Goal: Information Seeking & Learning: Learn about a topic

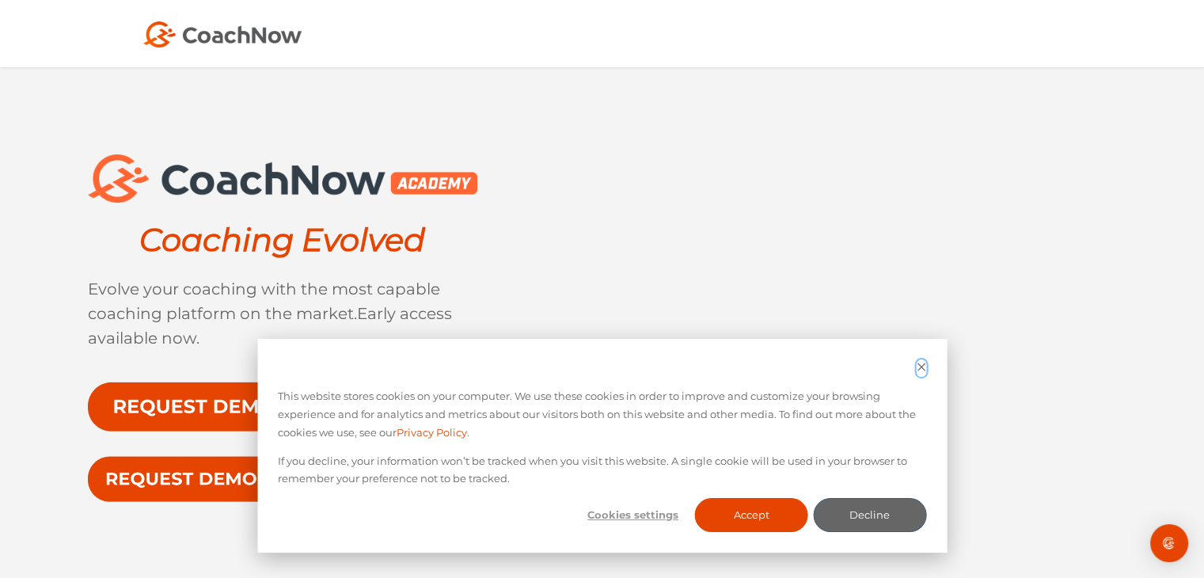
click at [920, 365] on icon "Dismiss cookie banner" at bounding box center [921, 366] width 8 height 8
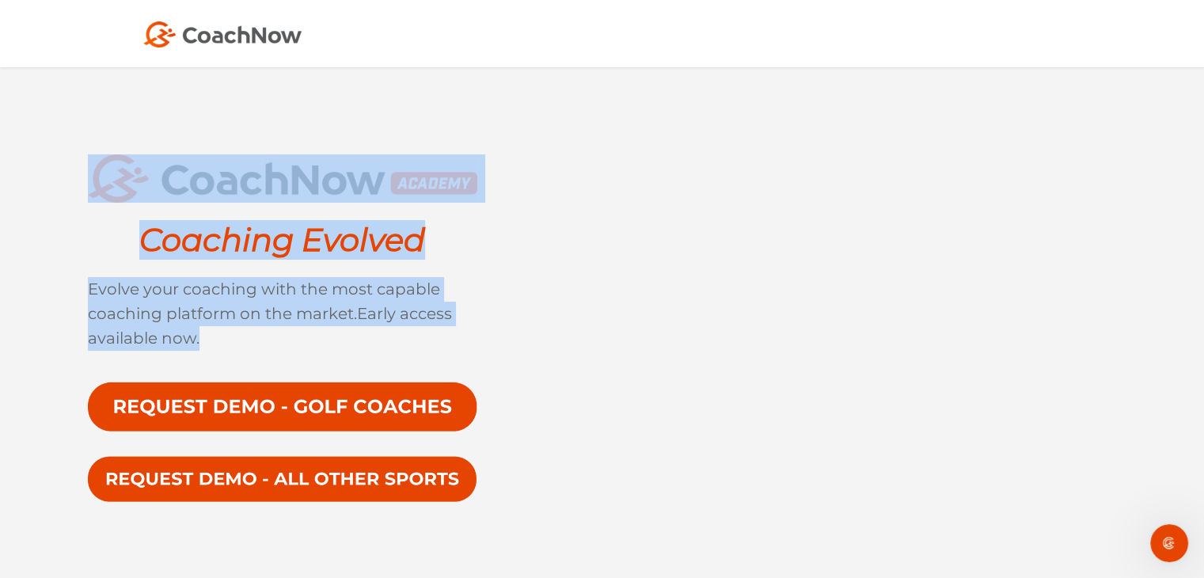
drag, startPoint x: 199, startPoint y: 339, endPoint x: 82, endPoint y: 169, distance: 207.7
click at [82, 169] on div "Coaching Evolved Evolve your coaching with the most capable coaching platform o…" at bounding box center [602, 333] width 1204 height 533
click at [231, 270] on div "Coaching Evolved Evolve your coaching with the most capable coaching platform o…" at bounding box center [314, 323] width 453 height 368
drag, startPoint x: 214, startPoint y: 334, endPoint x: 95, endPoint y: 161, distance: 209.9
click at [95, 161] on div "Coaching Evolved Evolve your coaching with the most capable coaching platform o…" at bounding box center [314, 323] width 453 height 368
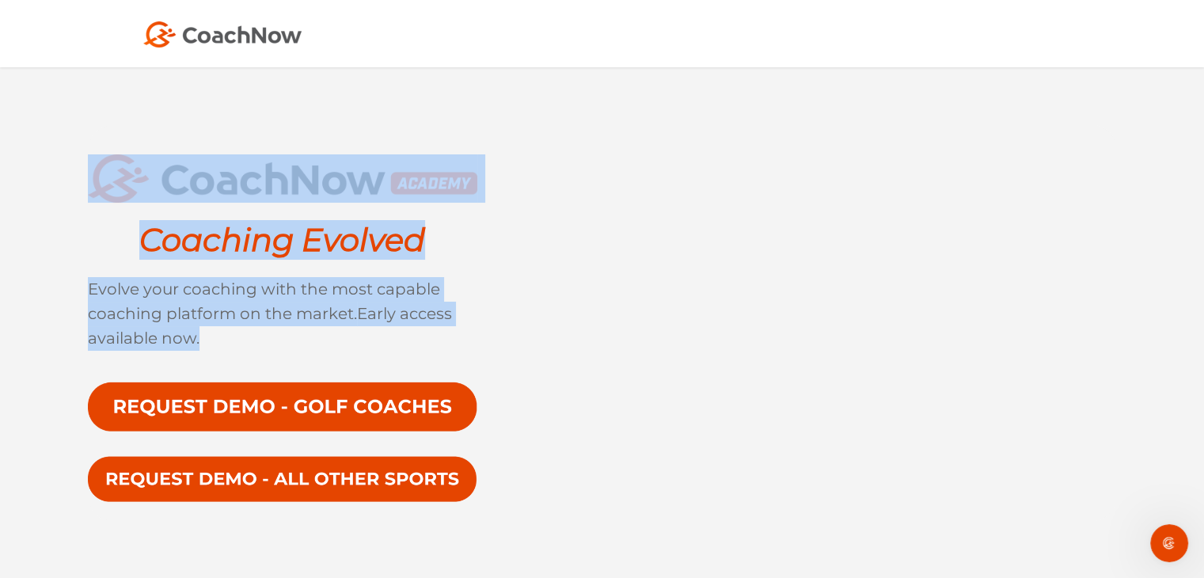
click at [224, 273] on div "Coaching Evolved Evolve your coaching with the most capable coaching platform o…" at bounding box center [314, 323] width 453 height 368
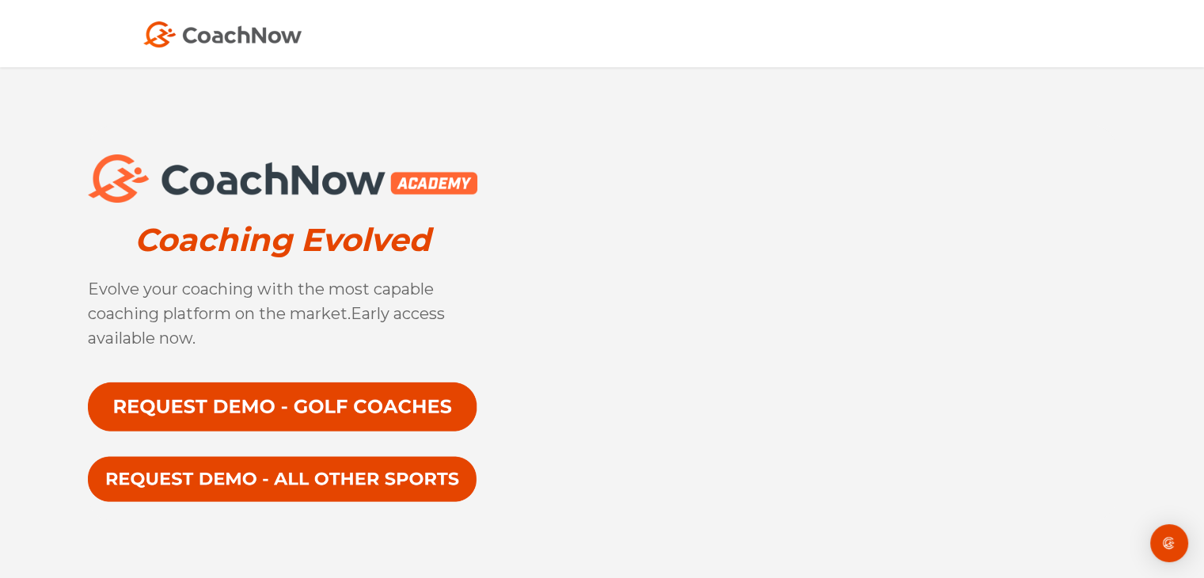
click at [457, 324] on p "Evolve your coaching with the most capable coaching platform on the market. Ear…" at bounding box center [282, 314] width 389 height 74
click at [1162, 267] on div "Coaching Evolved Evolve your coaching with the most capable coaching platform o…" at bounding box center [602, 333] width 1204 height 533
click at [422, 325] on p "Evolve your coaching with the most capable coaching platform on the market. Ear…" at bounding box center [282, 314] width 389 height 74
drag, startPoint x: 480, startPoint y: 186, endPoint x: 382, endPoint y: 179, distance: 97.6
click at [382, 179] on div "Coaching Evolved Evolve your coaching with the most capable coaching platform o…" at bounding box center [314, 323] width 453 height 368
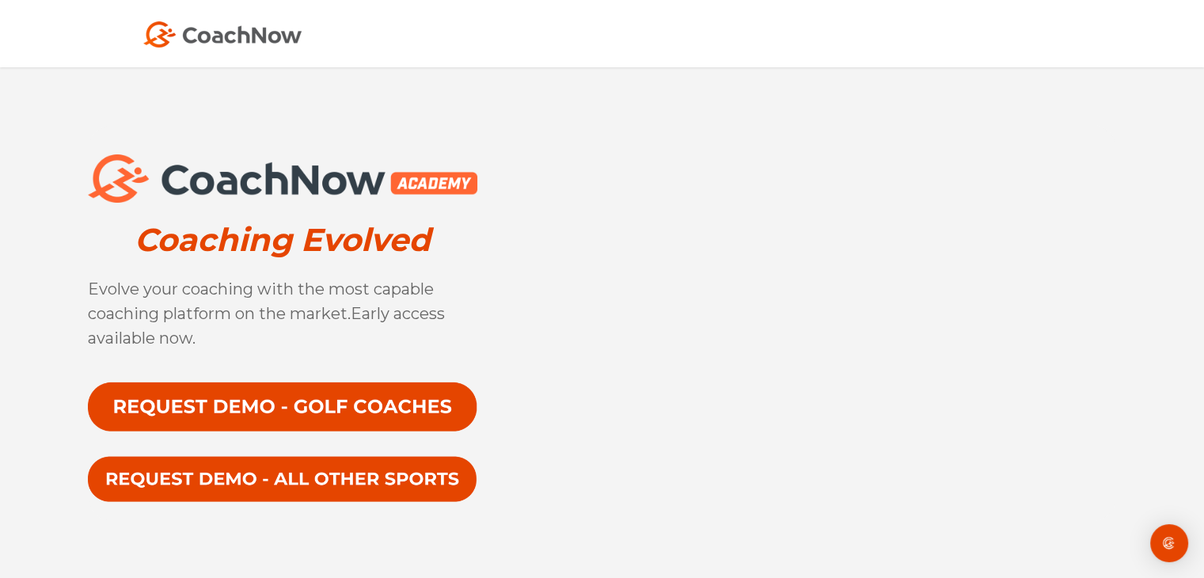
click at [390, 279] on span "Evolve your coaching with the most capable coaching platform on the market." at bounding box center [261, 301] width 346 height 44
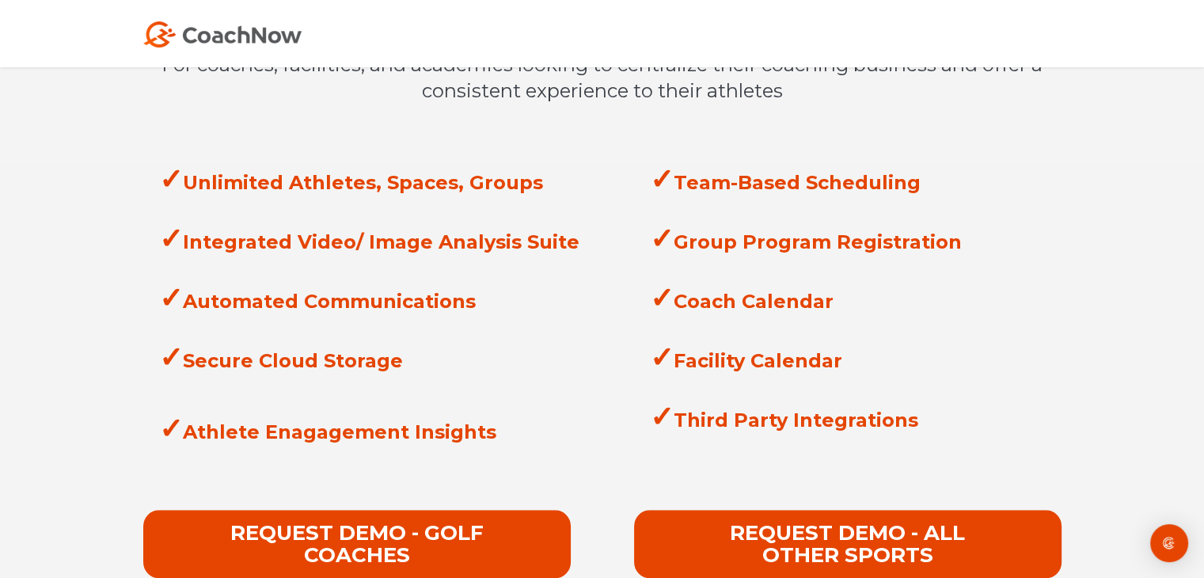
scroll to position [1500, 0]
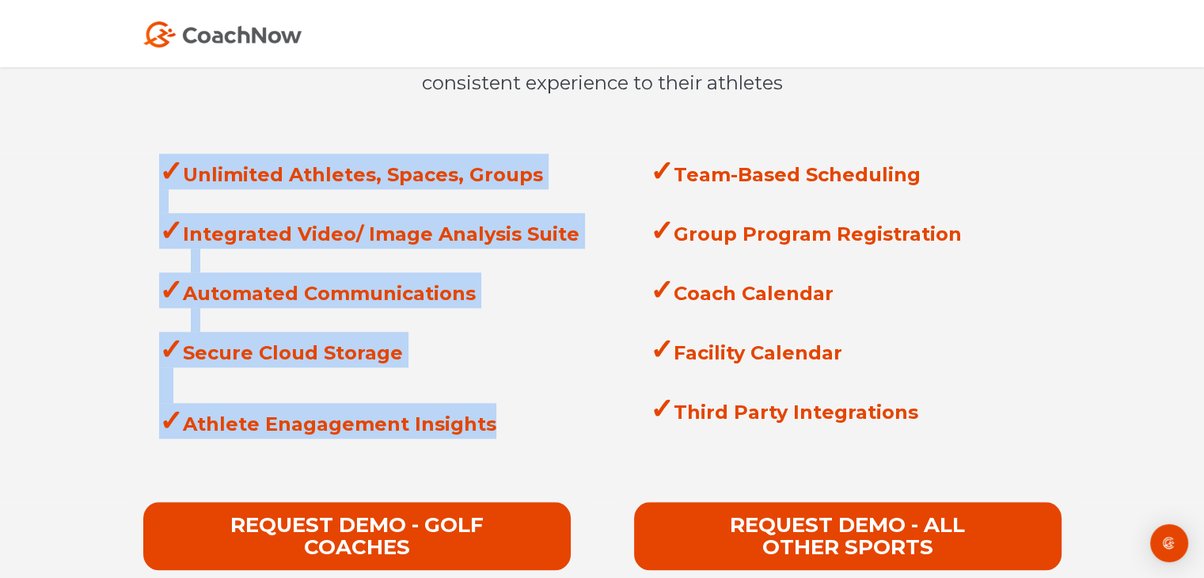
drag, startPoint x: 491, startPoint y: 427, endPoint x: 123, endPoint y: 168, distance: 449.8
click at [123, 168] on div "✓ Unlimited Athletes, Spaces, Groups ✓ Integrated Video/ Image Analysis Suite ✓…" at bounding box center [357, 308] width 491 height 309
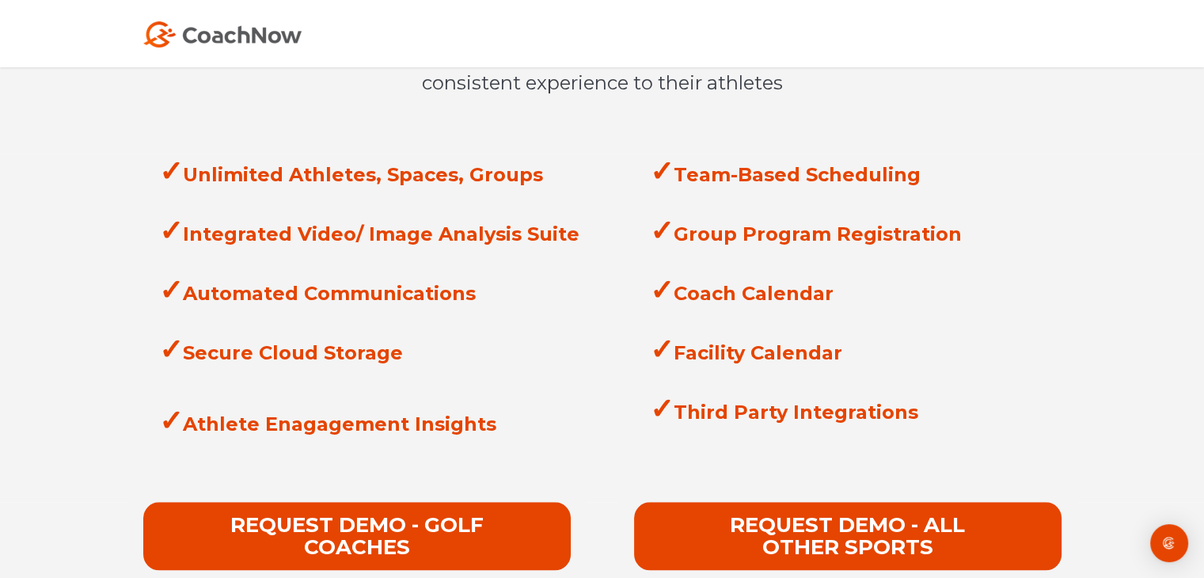
click at [787, 386] on div at bounding box center [863, 379] width 427 height 24
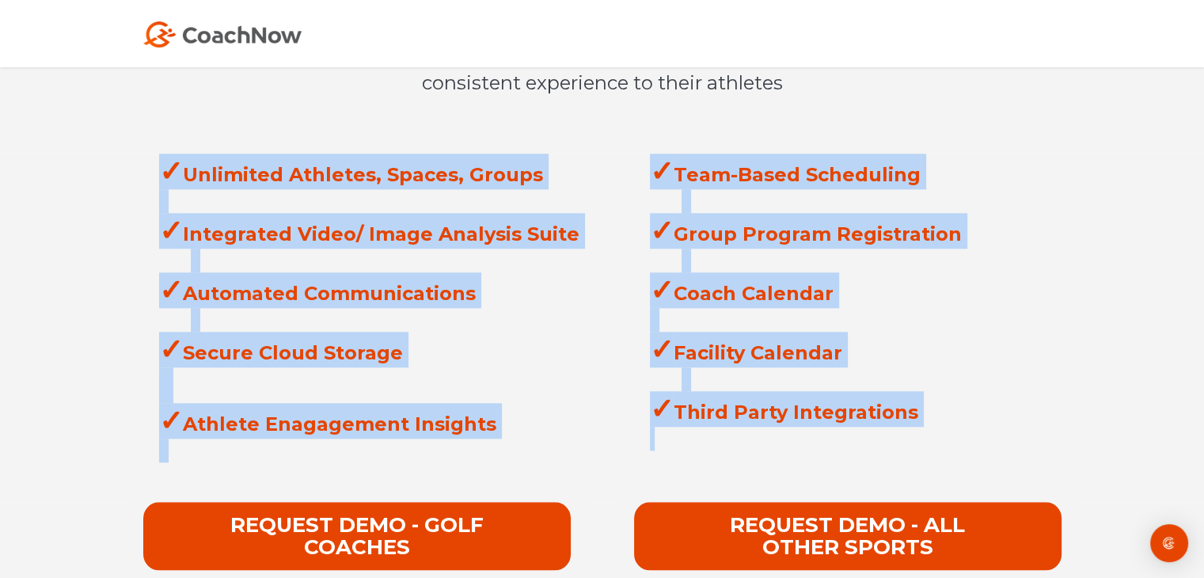
drag, startPoint x: 931, startPoint y: 427, endPoint x: 165, endPoint y: 178, distance: 806.1
click at [165, 178] on div "✓ Unlimited Athletes, Spaces, Groups ✓ Integrated Video/ Image Analysis Suite ✓…" at bounding box center [602, 308] width 981 height 309
click at [271, 273] on div "✓ Automated Communications" at bounding box center [372, 290] width 427 height 36
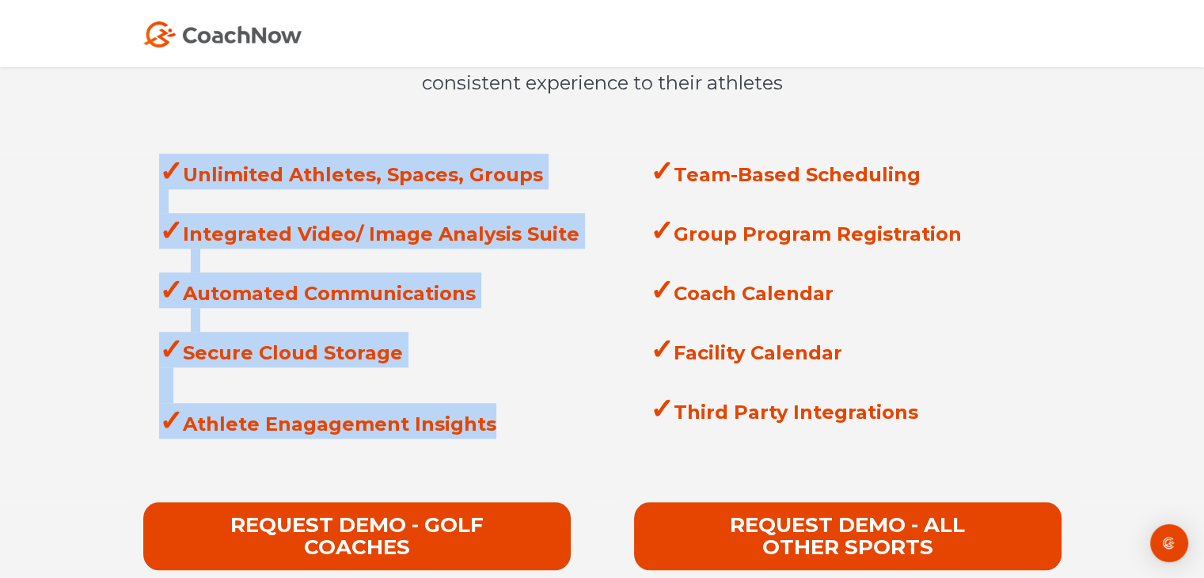
drag, startPoint x: 521, startPoint y: 429, endPoint x: 135, endPoint y: 162, distance: 470.0
click at [135, 162] on span "✓ Unlimited Athletes, Spaces, Groups ✓ Integrated Video/ Image Analysis Suite ✓…" at bounding box center [356, 308] width 459 height 309
click at [433, 387] on div at bounding box center [372, 385] width 427 height 36
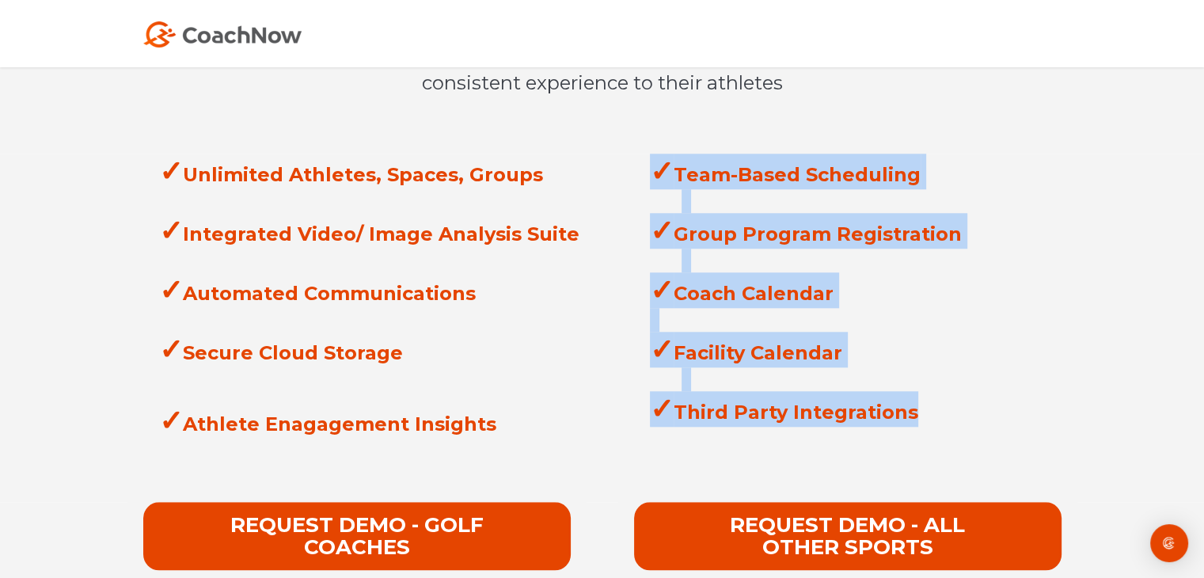
drag, startPoint x: 931, startPoint y: 422, endPoint x: 617, endPoint y: 176, distance: 398.6
click at [618, 176] on div "✓ Team-Based Scheduling ✓ Group Program Registration ✓ Coach Calendar ✓ Facilit…" at bounding box center [847, 290] width 459 height 273
click at [766, 344] on strong "✓ Facility Calendar" at bounding box center [746, 352] width 192 height 23
drag, startPoint x: 924, startPoint y: 423, endPoint x: 627, endPoint y: 180, distance: 384.6
click at [627, 180] on div "✓ Team-Based Scheduling ✓ Group Program Registration ✓ Coach Calendar ✓ Facilit…" at bounding box center [847, 290] width 459 height 273
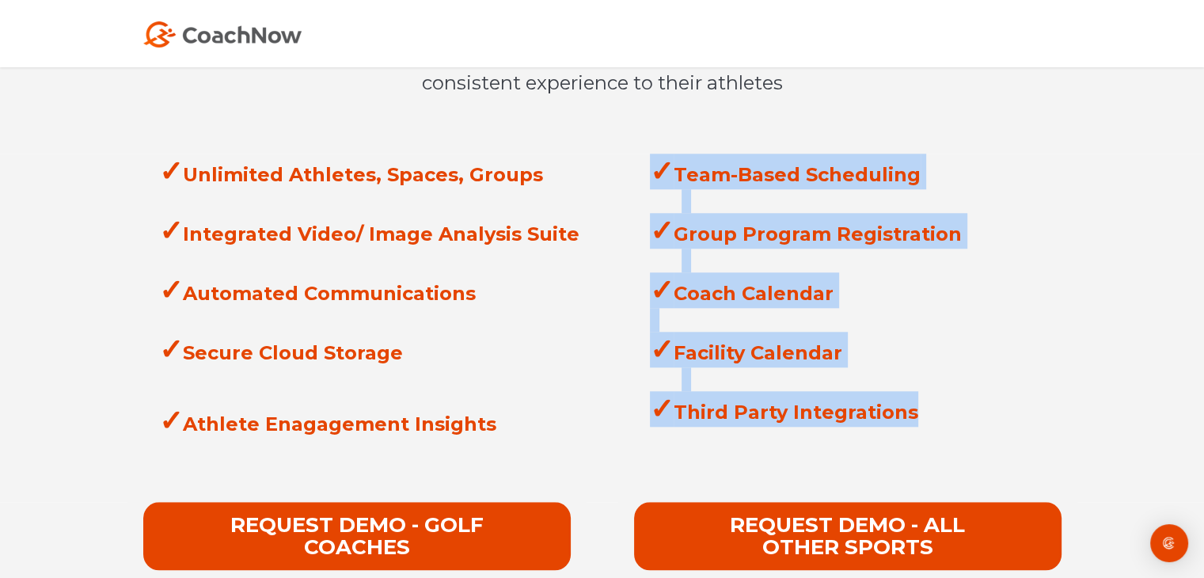
click at [799, 294] on span "✓ Coach Calendar" at bounding box center [742, 293] width 184 height 23
drag, startPoint x: 919, startPoint y: 409, endPoint x: 620, endPoint y: 170, distance: 382.3
click at [620, 170] on div "✓ Team-Based Scheduling ✓ Group Program Registration ✓ Coach Calendar ✓ Facilit…" at bounding box center [847, 290] width 459 height 273
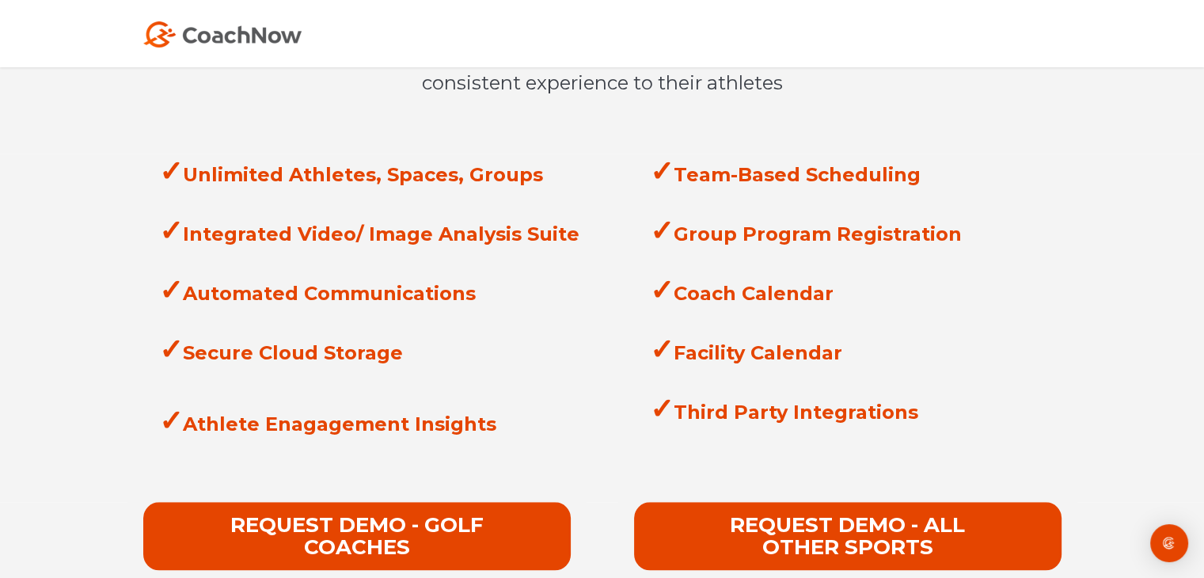
click at [506, 182] on span "Unlimited Athletes, Spaces, Groups" at bounding box center [363, 174] width 360 height 23
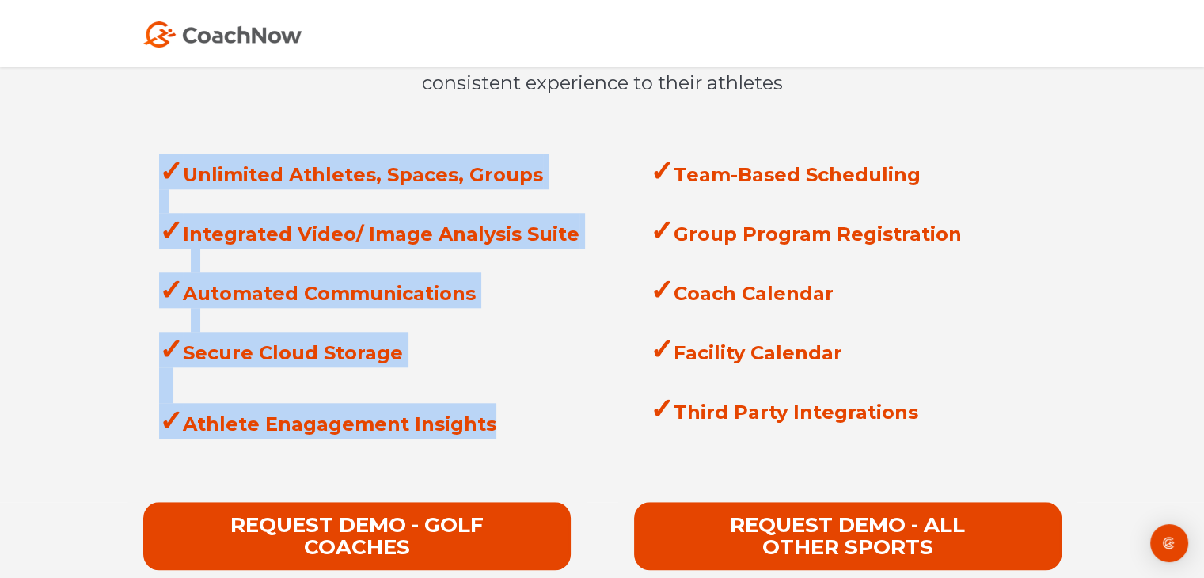
drag, startPoint x: 513, startPoint y: 428, endPoint x: 145, endPoint y: 169, distance: 450.3
click at [145, 169] on span "✓ Unlimited Athletes, Spaces, Groups ✓ Integrated Video/ Image Analysis Suite ✓…" at bounding box center [356, 308] width 459 height 309
click at [472, 364] on div "✓ Secure Cloud Storage" at bounding box center [372, 350] width 427 height 36
drag, startPoint x: 499, startPoint y: 419, endPoint x: 127, endPoint y: 175, distance: 445.8
click at [127, 175] on span "✓ Unlimited Athletes, Spaces, Groups ✓ Integrated Video/ Image Analysis Suite ✓…" at bounding box center [356, 308] width 459 height 309
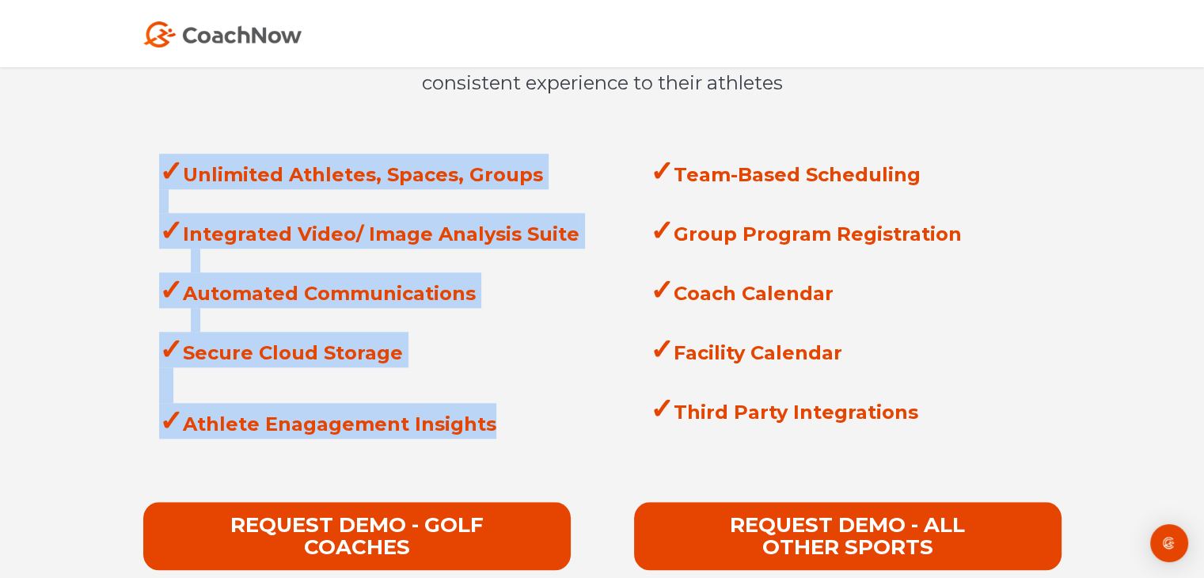
click at [372, 333] on div "✓ Secure Cloud Storage" at bounding box center [372, 350] width 427 height 36
drag, startPoint x: 497, startPoint y: 427, endPoint x: 112, endPoint y: 181, distance: 456.8
click at [112, 181] on div "✓ Unlimited Athletes, Spaces, Groups ✓ Integrated Video/ Image Analysis Suite ✓…" at bounding box center [357, 308] width 491 height 309
click at [328, 320] on div at bounding box center [372, 320] width 427 height 24
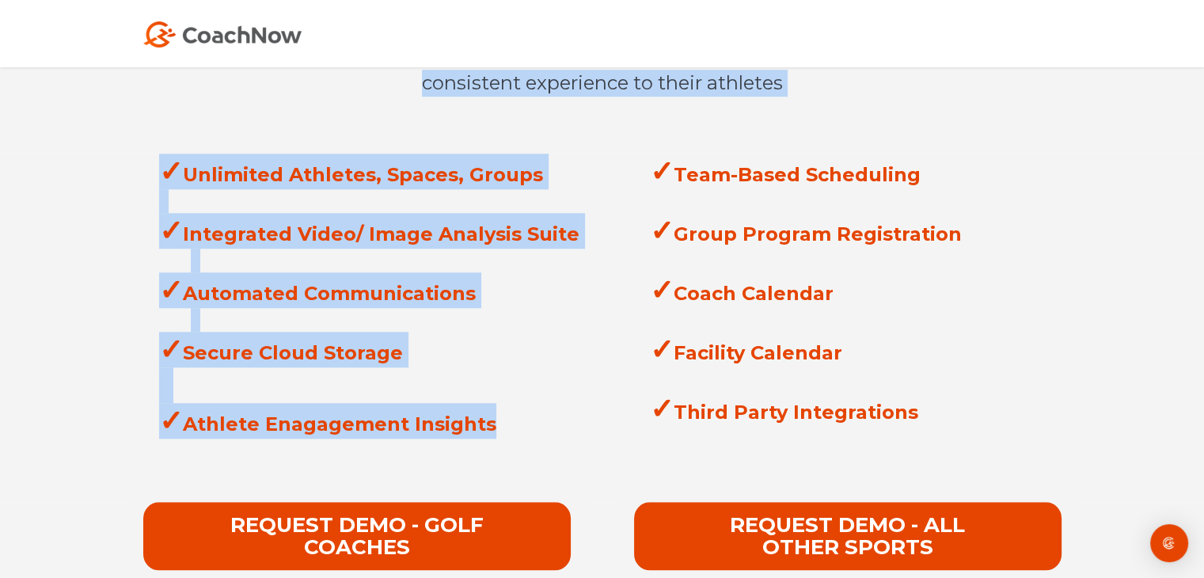
drag, startPoint x: 497, startPoint y: 425, endPoint x: 98, endPoint y: 137, distance: 492.0
click at [233, 202] on div at bounding box center [372, 201] width 427 height 24
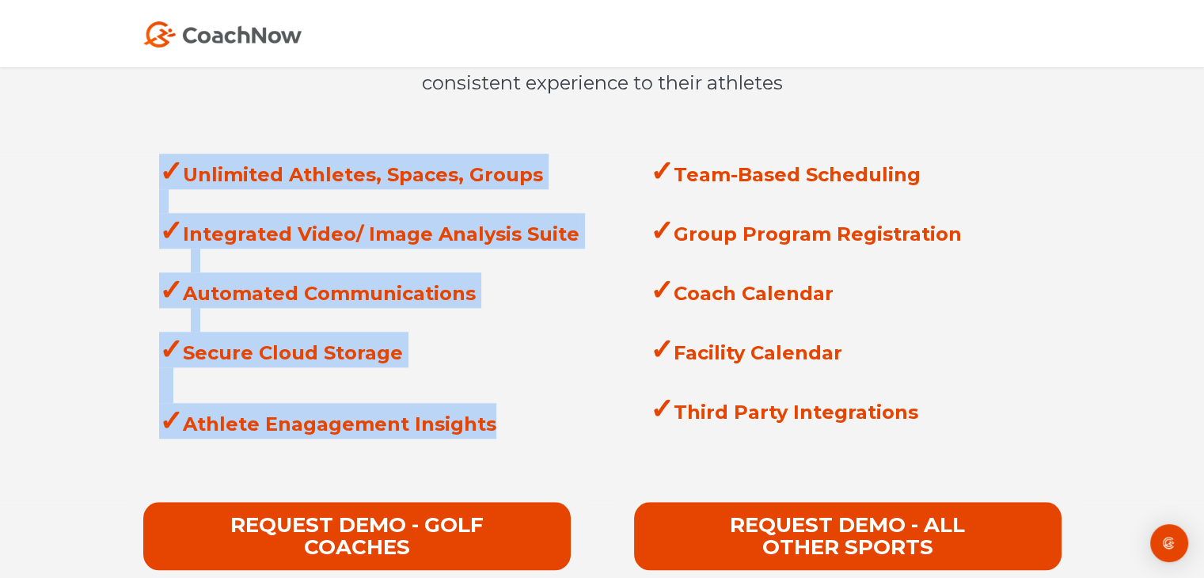
drag, startPoint x: 494, startPoint y: 431, endPoint x: 133, endPoint y: 178, distance: 440.8
click at [133, 178] on span "✓ Unlimited Athletes, Spaces, Groups ✓ Integrated Video/ Image Analysis Suite ✓…" at bounding box center [356, 308] width 459 height 309
click at [406, 325] on div at bounding box center [372, 320] width 427 height 24
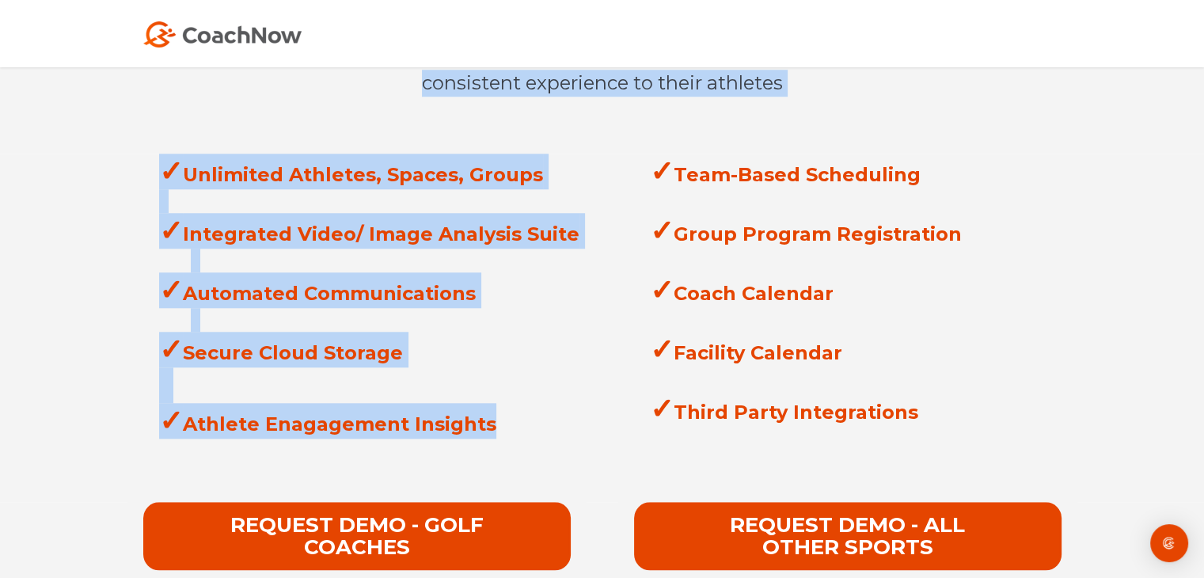
drag, startPoint x: 497, startPoint y: 417, endPoint x: 174, endPoint y: 142, distance: 424.4
click at [355, 273] on div "✓ Automated Communications" at bounding box center [372, 290] width 427 height 36
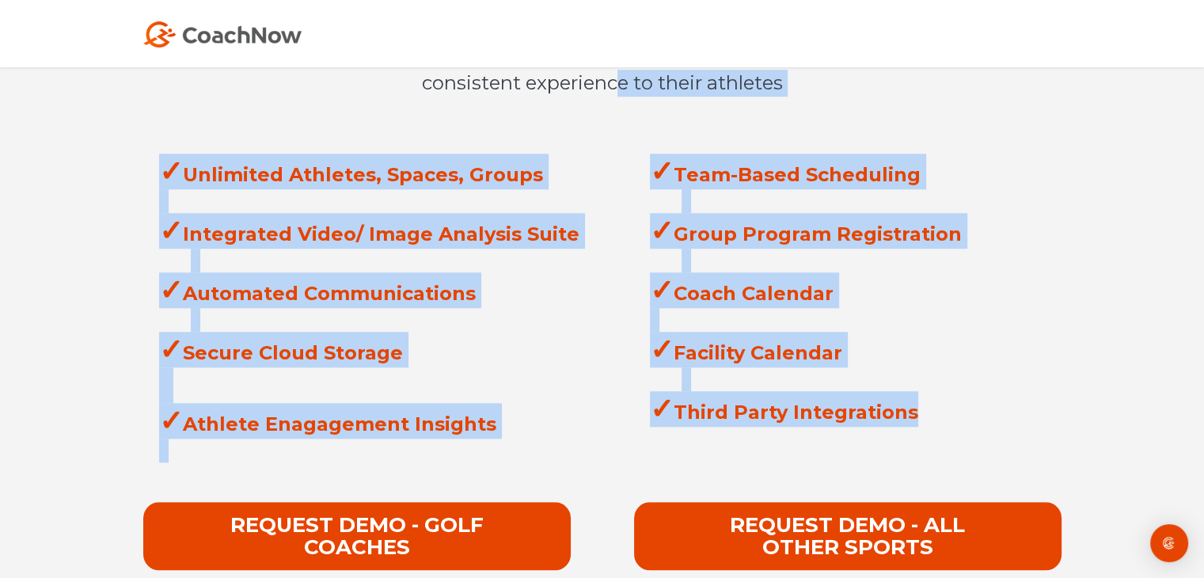
drag, startPoint x: 934, startPoint y: 415, endPoint x: 612, endPoint y: 153, distance: 415.6
click at [520, 375] on div at bounding box center [372, 385] width 427 height 36
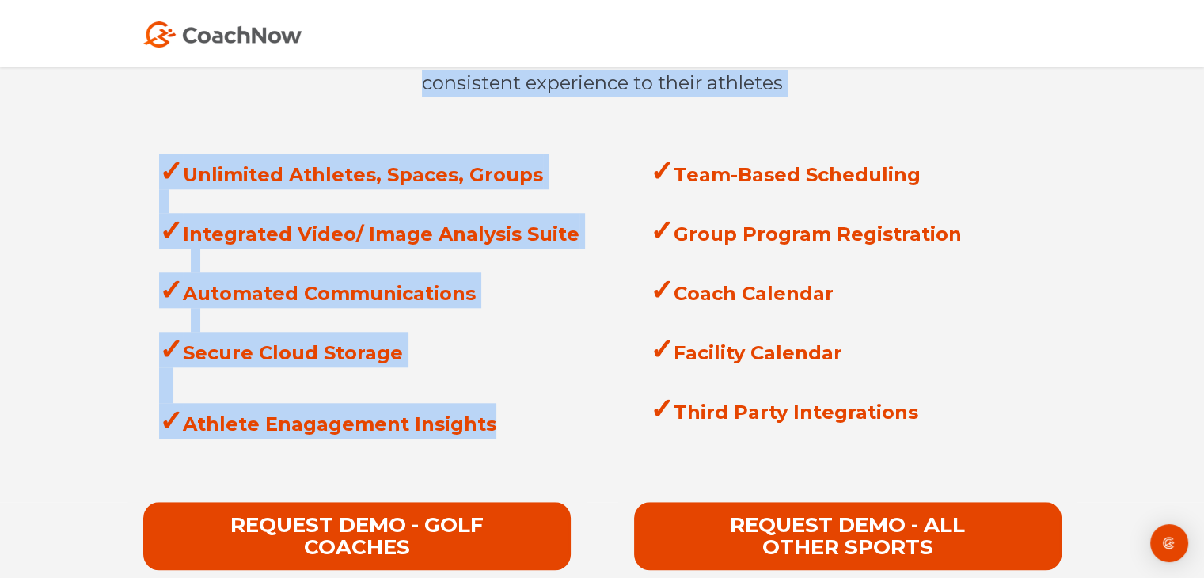
drag, startPoint x: 517, startPoint y: 428, endPoint x: 342, endPoint y: 124, distance: 350.6
click at [461, 258] on div at bounding box center [372, 260] width 427 height 24
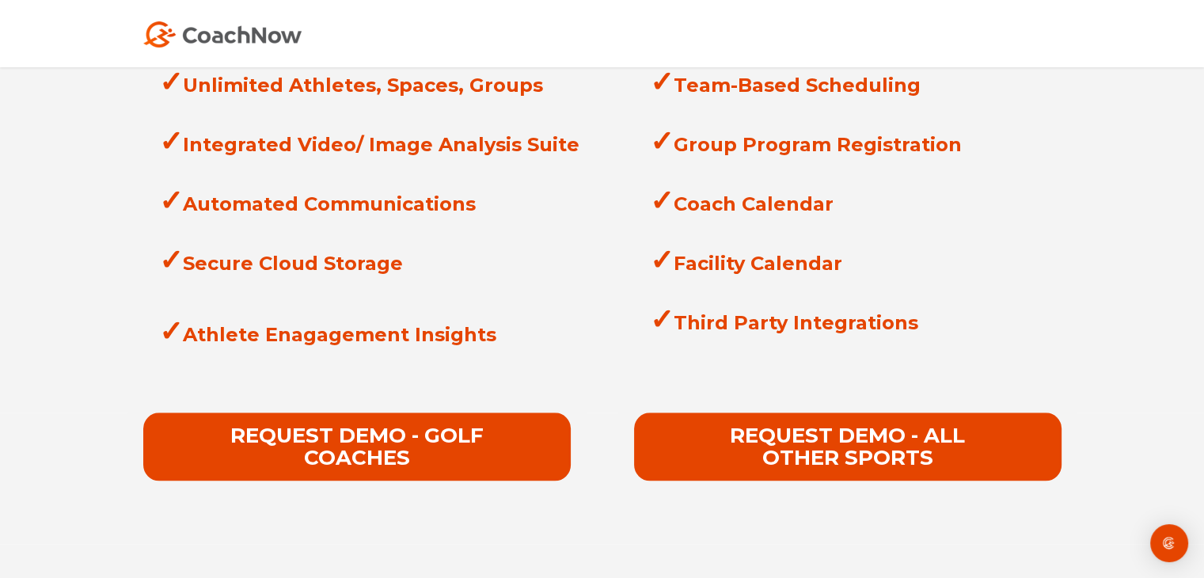
scroll to position [1574, 0]
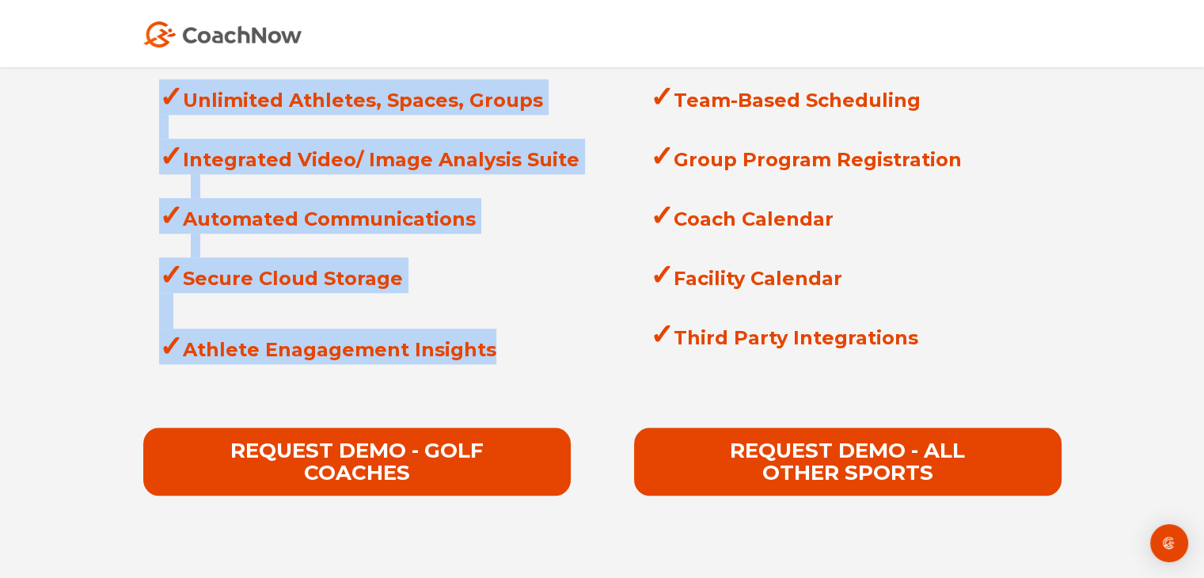
drag, startPoint x: 510, startPoint y: 356, endPoint x: 160, endPoint y: 104, distance: 431.3
click at [160, 104] on span "✓ Unlimited Athletes, Spaces, Groups ✓ Integrated Video/ Image Analysis Suite ✓…" at bounding box center [356, 233] width 459 height 309
click at [432, 314] on div at bounding box center [372, 311] width 427 height 36
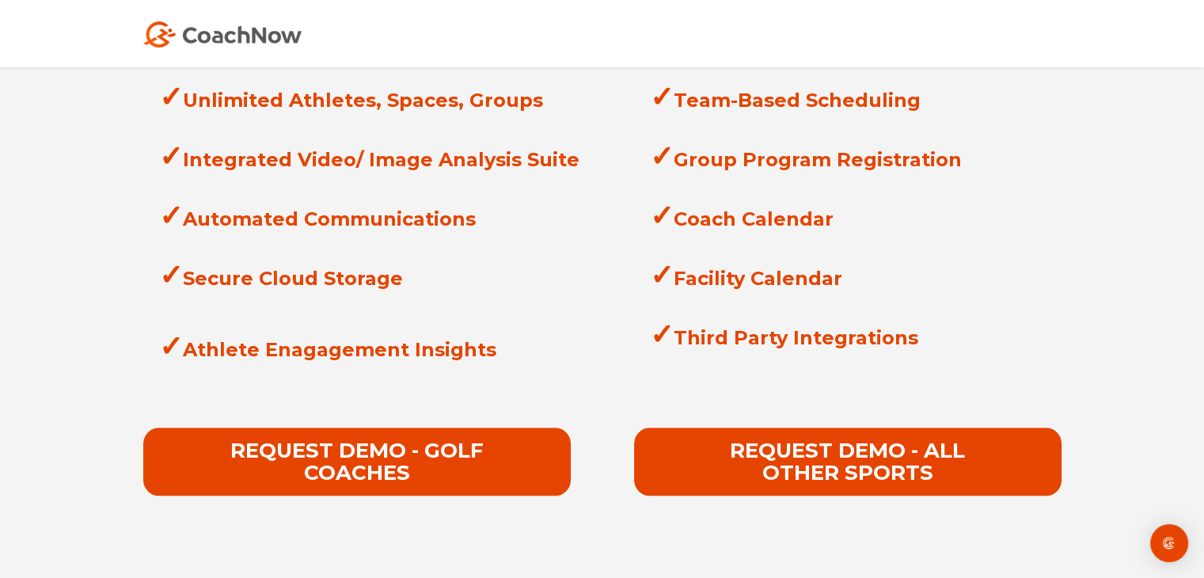
click at [522, 355] on div "✓ Athlete Enagagement Insights" at bounding box center [372, 346] width 427 height 36
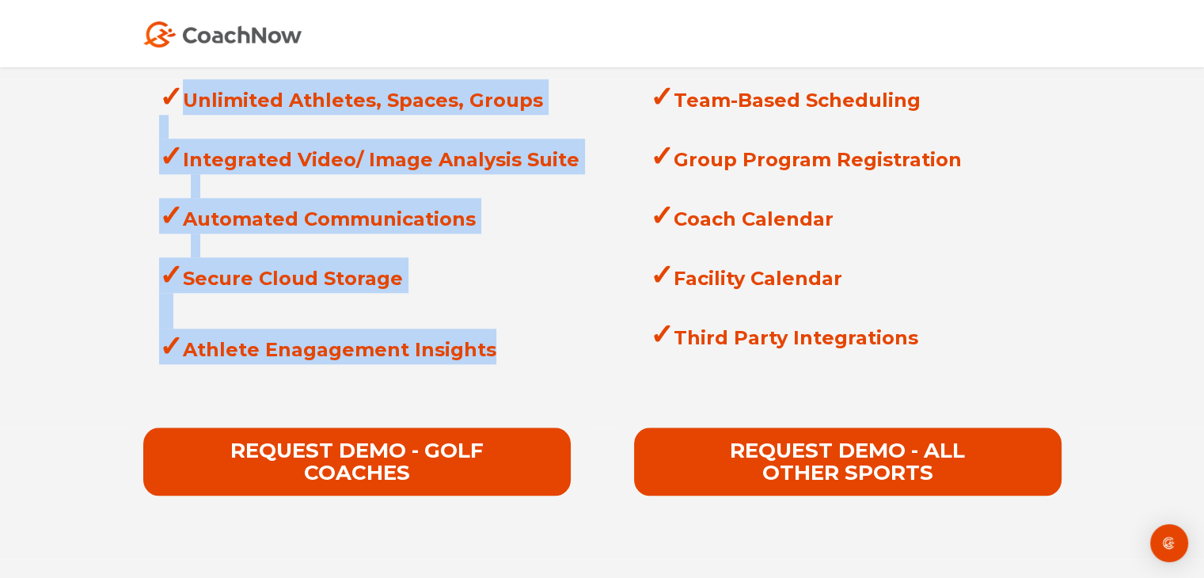
drag, startPoint x: 522, startPoint y: 355, endPoint x: 176, endPoint y: 108, distance: 425.1
click at [176, 108] on span "✓ Unlimited Athletes, Spaces, Groups ✓ Integrated Video/ Image Analysis Suite ✓…" at bounding box center [356, 233] width 459 height 309
click at [174, 107] on span "✓" at bounding box center [171, 96] width 24 height 35
drag, startPoint x: 493, startPoint y: 343, endPoint x: 159, endPoint y: 103, distance: 411.1
click at [159, 103] on span "✓ Unlimited Athletes, Spaces, Groups ✓ Integrated Video/ Image Analysis Suite ✓…" at bounding box center [356, 233] width 459 height 309
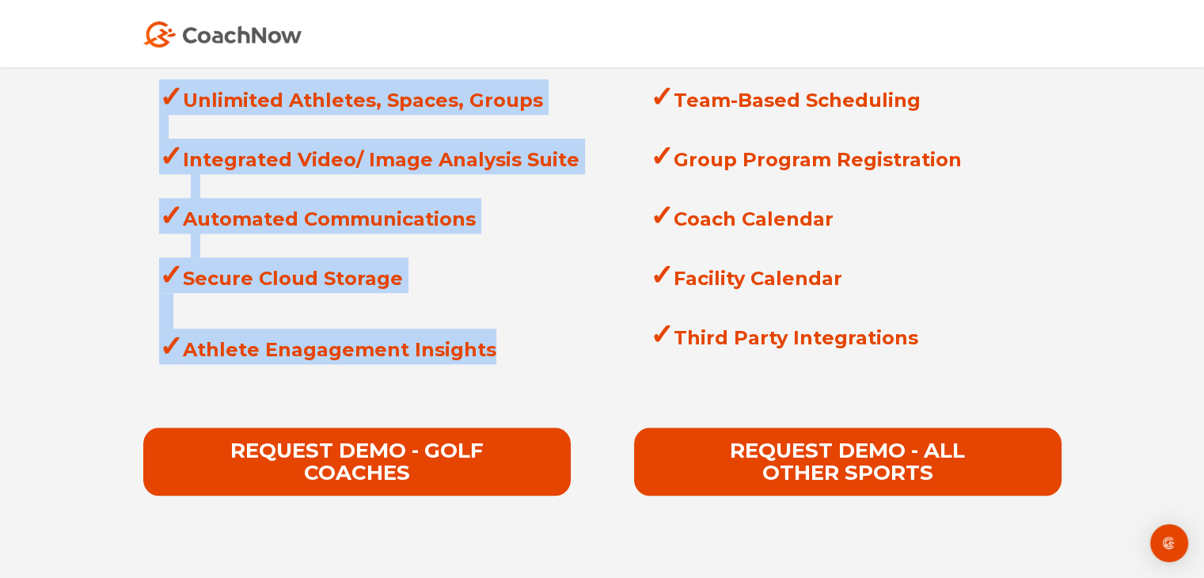
click at [330, 248] on div at bounding box center [372, 245] width 427 height 24
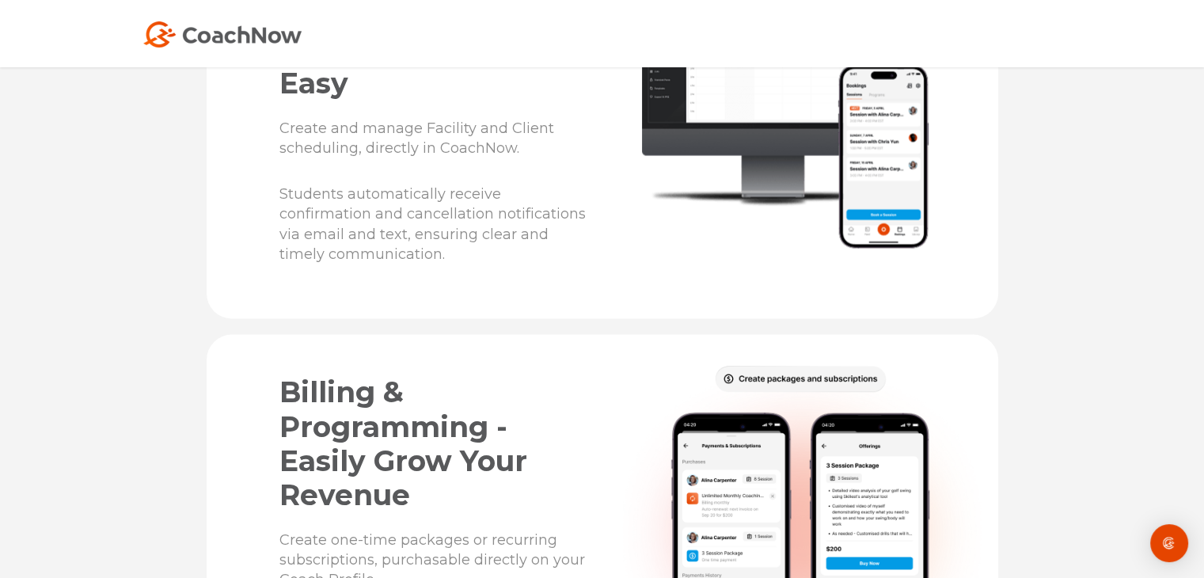
scroll to position [3176, 0]
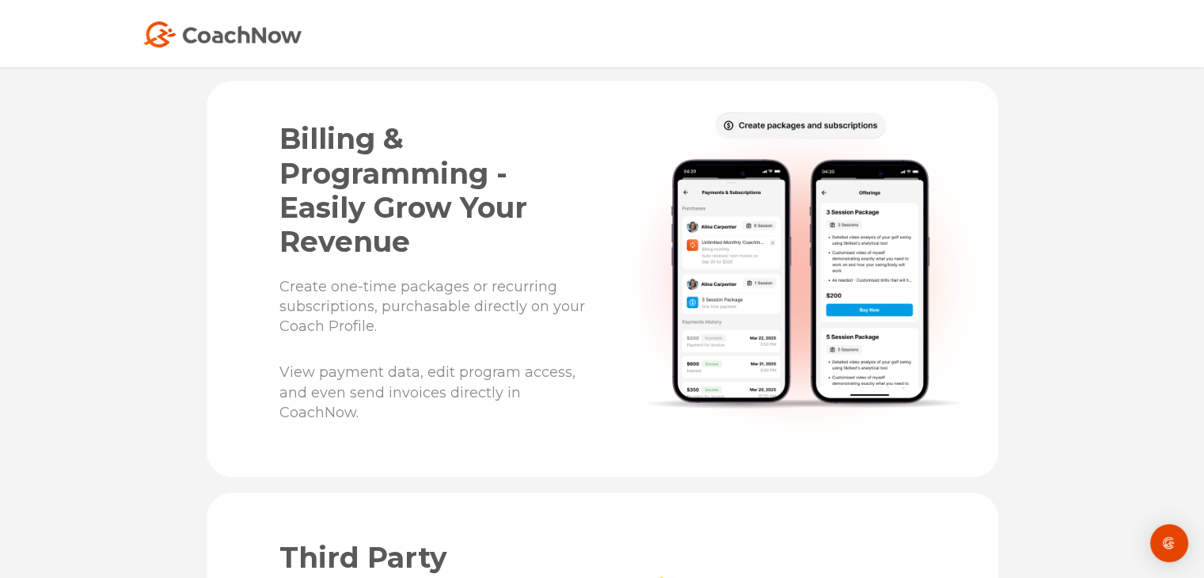
click at [700, 317] on img at bounding box center [800, 274] width 364 height 336
click at [730, 135] on img at bounding box center [800, 274] width 364 height 336
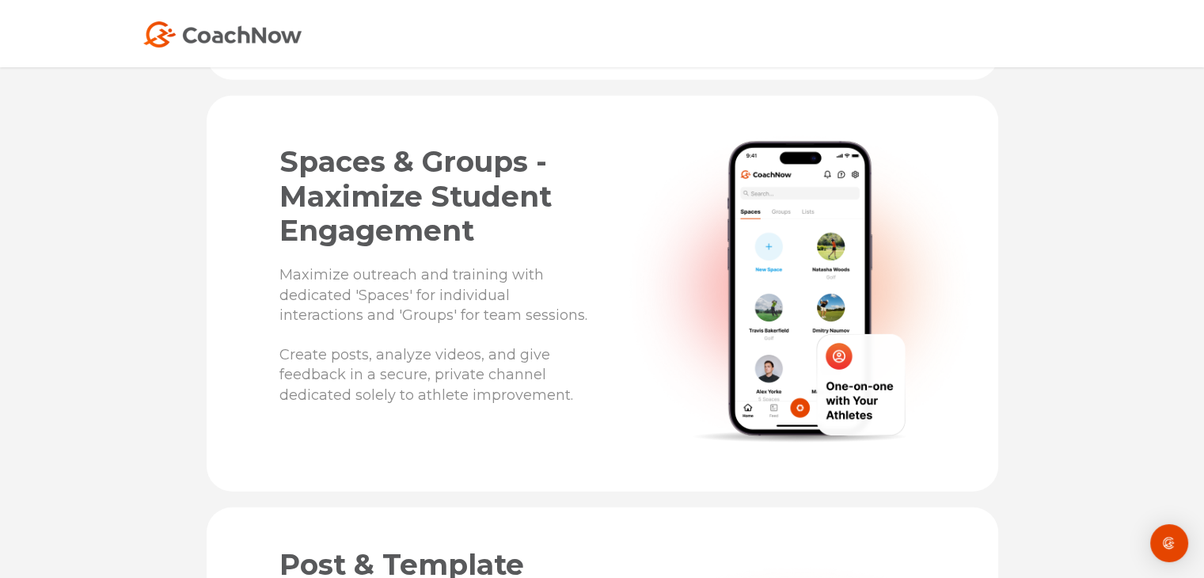
scroll to position [4016, 0]
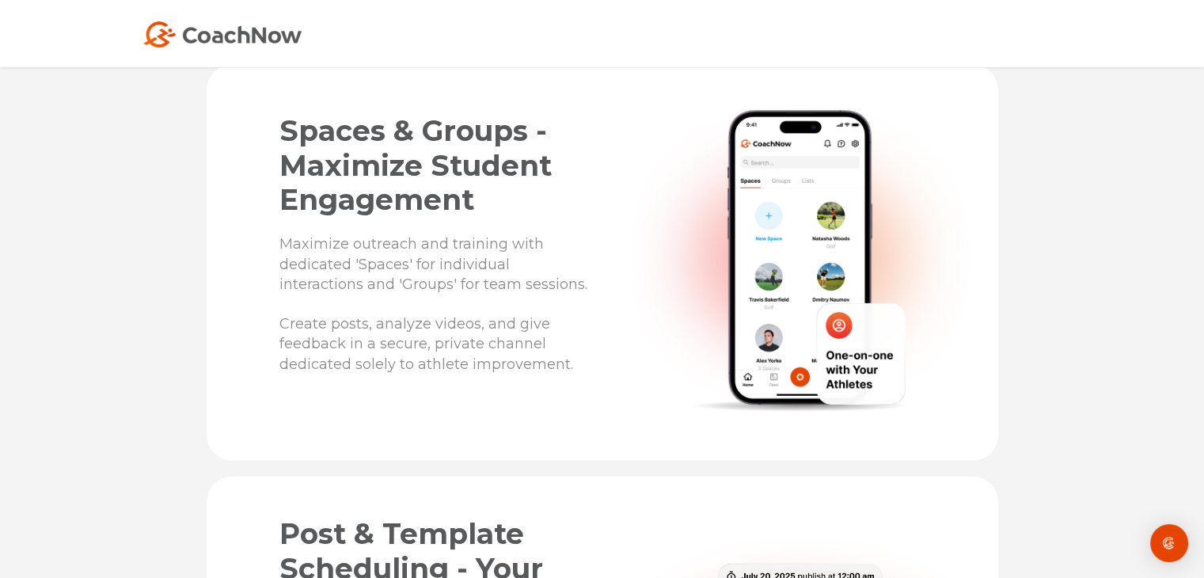
click at [582, 296] on p "Maximize outreach and training with dedicated 'Spaces' for individual interacti…" at bounding box center [436, 303] width 315 height 139
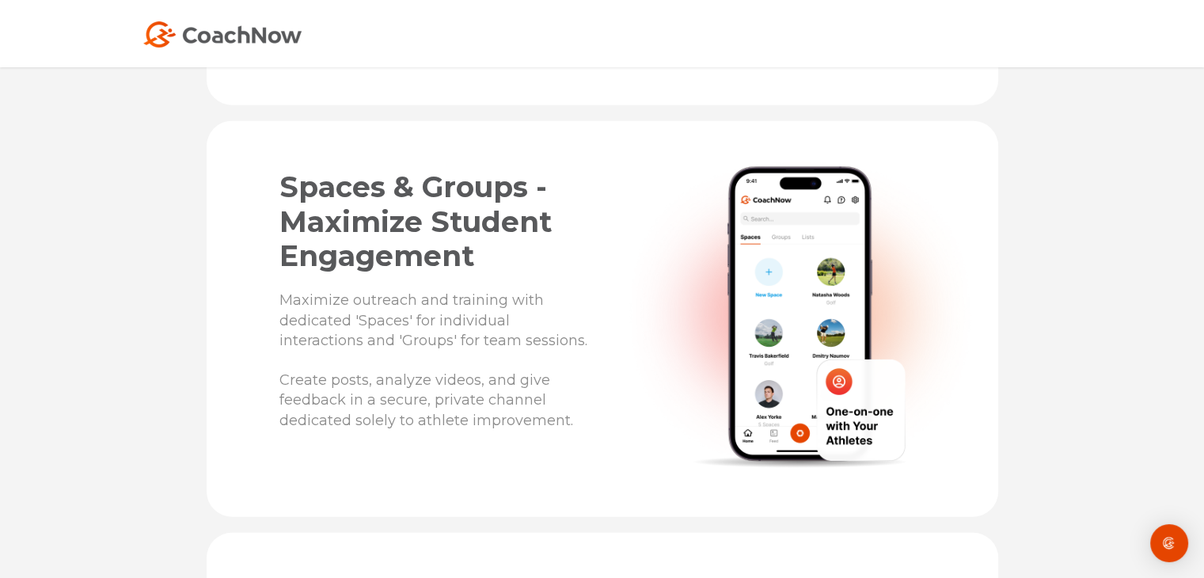
scroll to position [3968, 0]
